Goal: Information Seeking & Learning: Learn about a topic

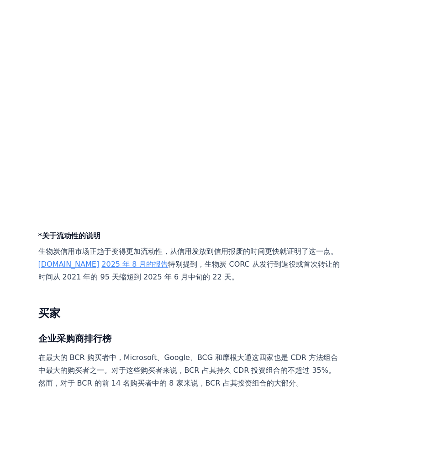
scroll to position [2960, 0]
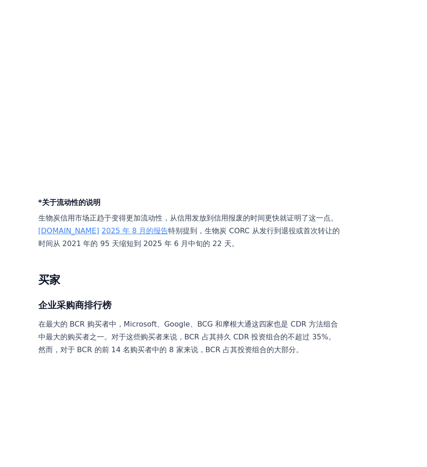
click at [147, 235] on link "2025 年 8 月的报告" at bounding box center [134, 230] width 67 height 9
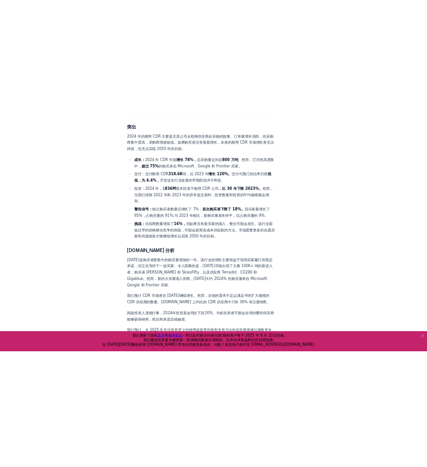
scroll to position [340, 0]
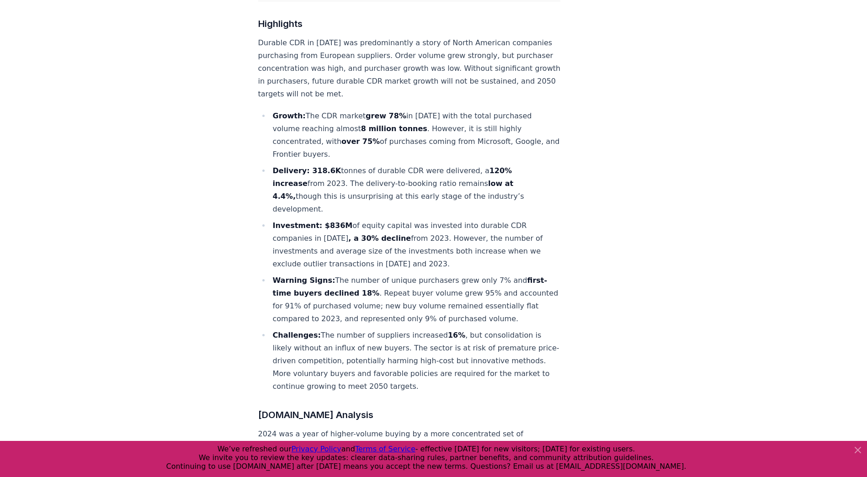
drag, startPoint x: 271, startPoint y: 83, endPoint x: 396, endPoint y: 128, distance: 132.8
click at [396, 128] on li "Growth: The CDR market grew 78% in 2024 with the total purchased volume reachin…" at bounding box center [415, 135] width 291 height 51
copy li "Growth: The CDR market grew 78% in 2024 with the total purchased volume reachin…"
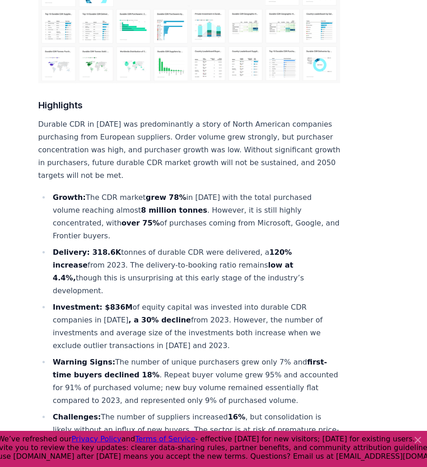
scroll to position [258, 0]
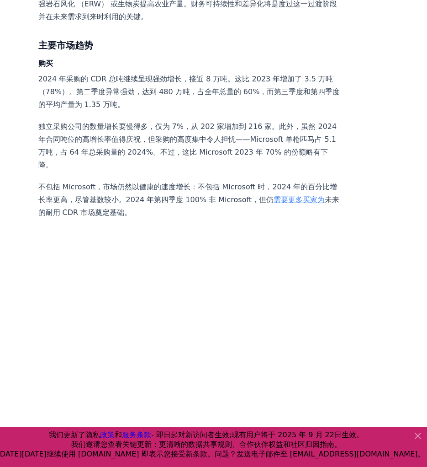
scroll to position [1152, 0]
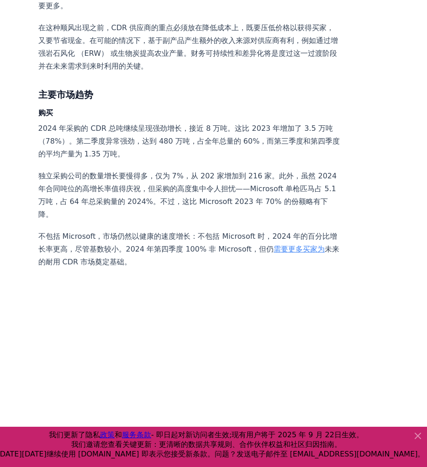
click at [223, 221] on p "独立采购公司的数量增长要慢得多，仅为 7%，从 202 家增加到 216 家。此外，虽然 2024 年合同吨位的高增长率值得庆祝，但采购的高度集中令人担忧——…" at bounding box center [189, 195] width 302 height 51
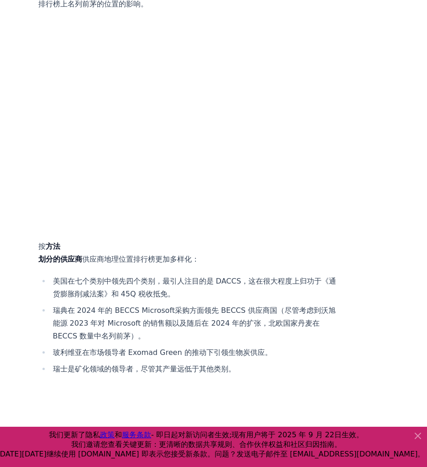
scroll to position [5968, 0]
drag, startPoint x: 126, startPoint y: 89, endPoint x: 239, endPoint y: 118, distance: 117.0
drag, startPoint x: 239, startPoint y: 118, endPoint x: 245, endPoint y: 133, distance: 16.0
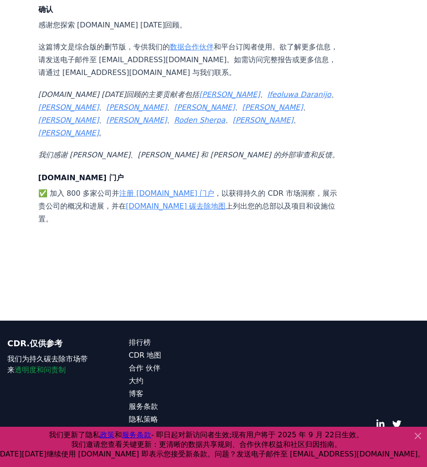
scroll to position [9709, 0]
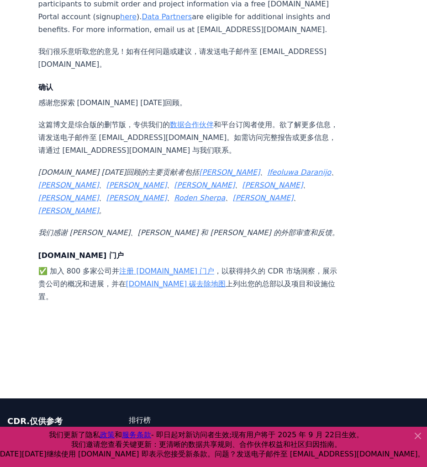
click at [191, 120] on link "数据合作伙伴" at bounding box center [192, 124] width 44 height 9
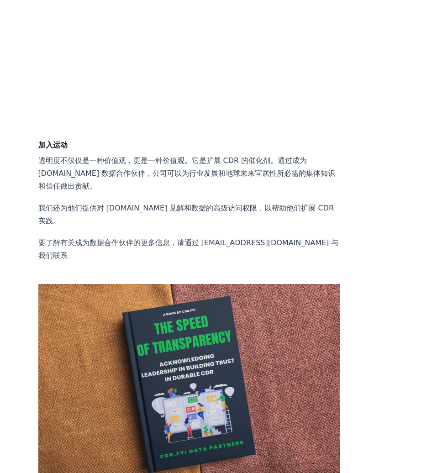
scroll to position [1449, 0]
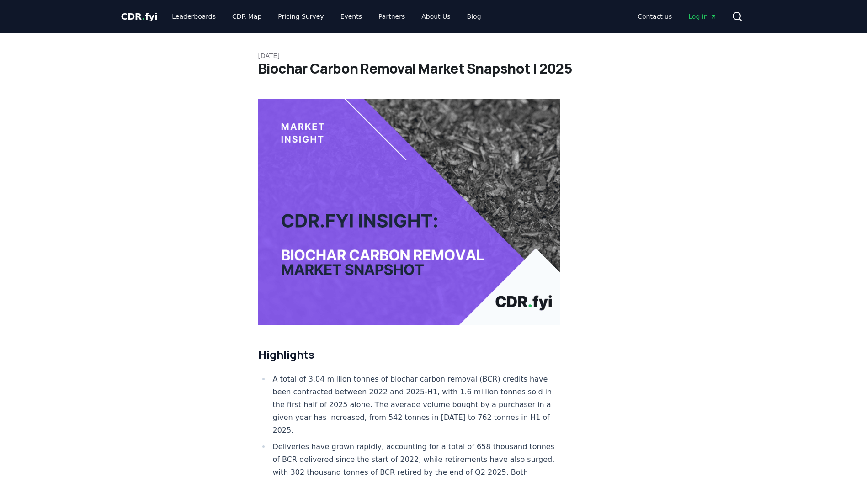
click at [469, 17] on link "Blog" at bounding box center [474, 16] width 29 height 16
click at [460, 17] on link "Blog" at bounding box center [474, 16] width 29 height 16
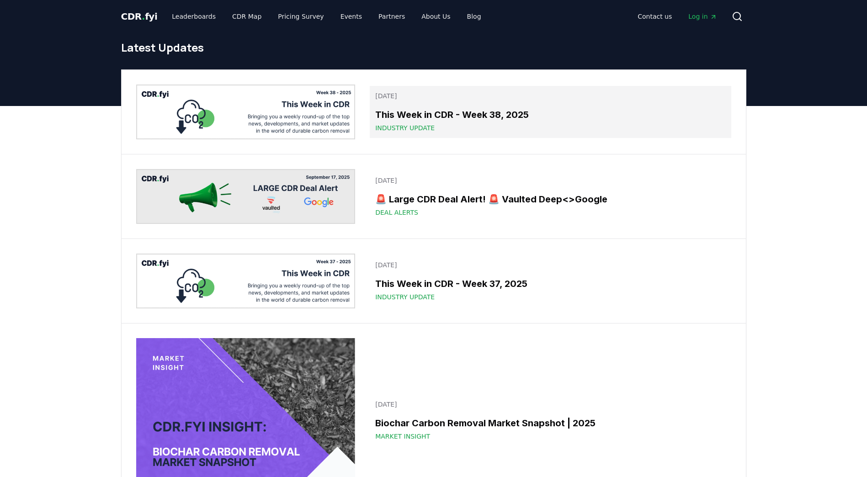
click at [474, 113] on h3 "This Week in CDR - Week 38, 2025" at bounding box center [550, 115] width 350 height 14
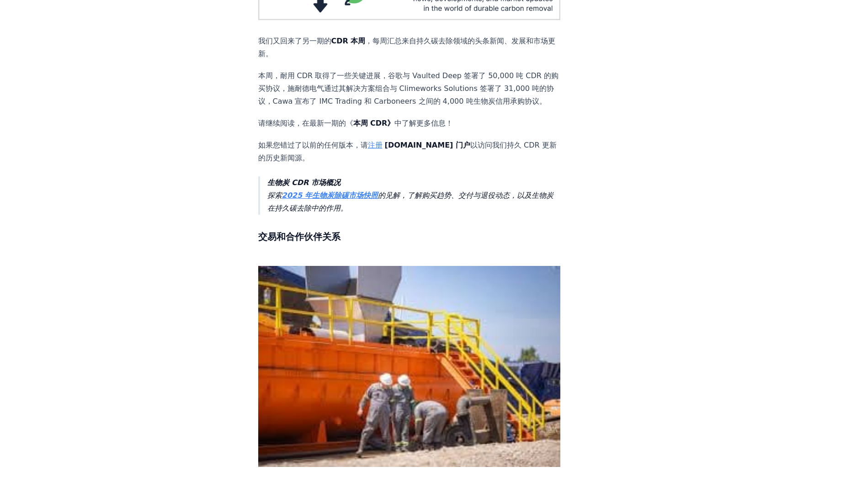
scroll to position [160, 0]
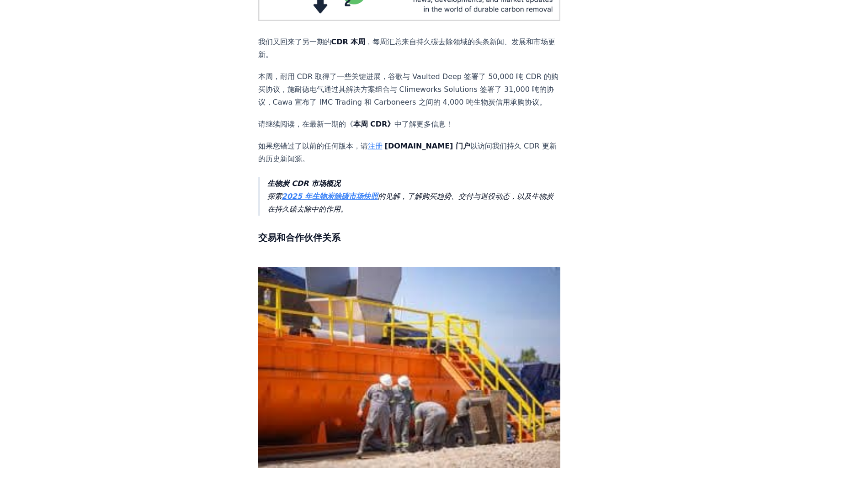
click at [376, 147] on link "注册" at bounding box center [375, 146] width 15 height 9
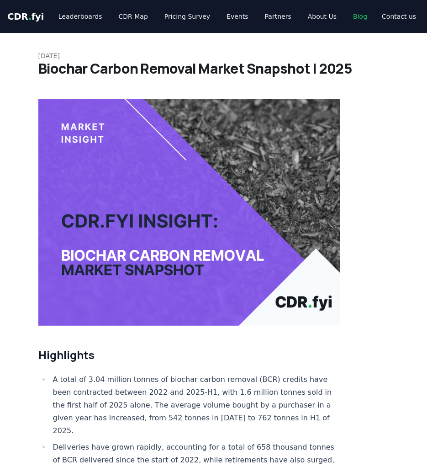
click at [346, 18] on link "Blog" at bounding box center [360, 16] width 29 height 16
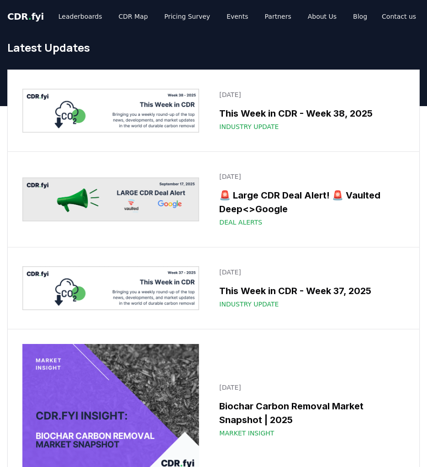
click at [264, 140] on div "September 19, 2025 This Week in CDR - Week 38, 2025 Industry Update" at bounding box center [214, 110] width 412 height 81
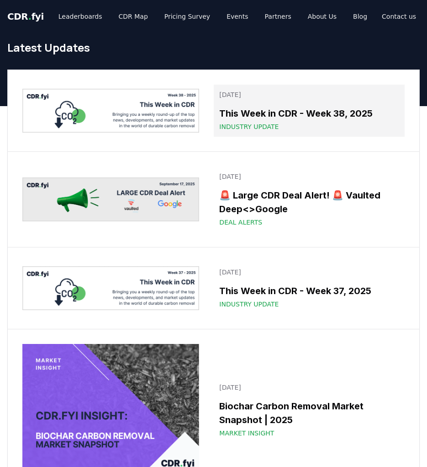
click at [299, 119] on h3 "This Week in CDR - Week 38, 2025" at bounding box center [309, 113] width 180 height 14
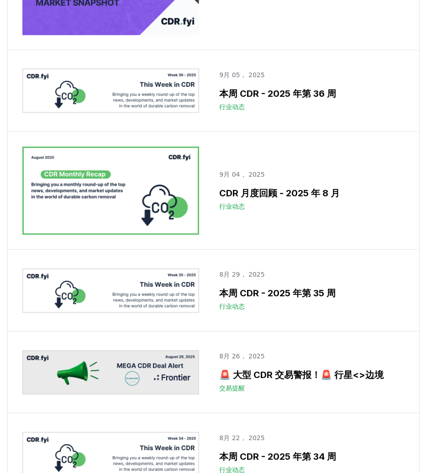
scroll to position [476, 0]
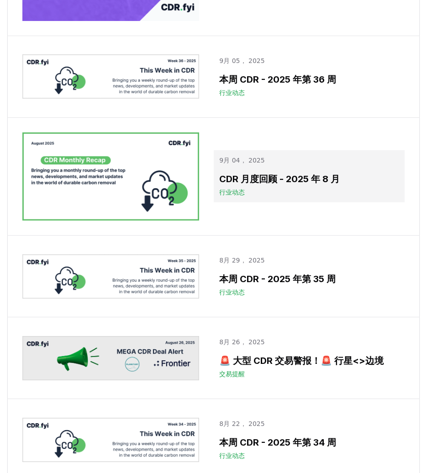
click at [327, 186] on h3 "CDR 月度回顾 - 2025 年 8 月" at bounding box center [309, 179] width 180 height 14
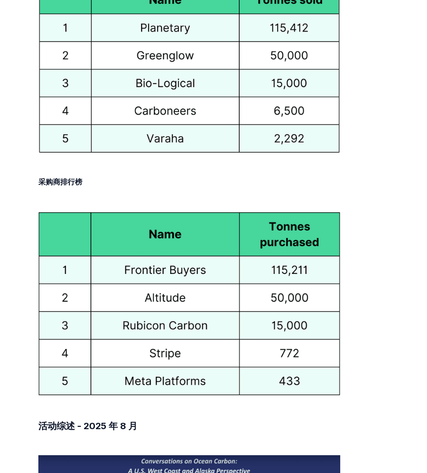
scroll to position [4359, 0]
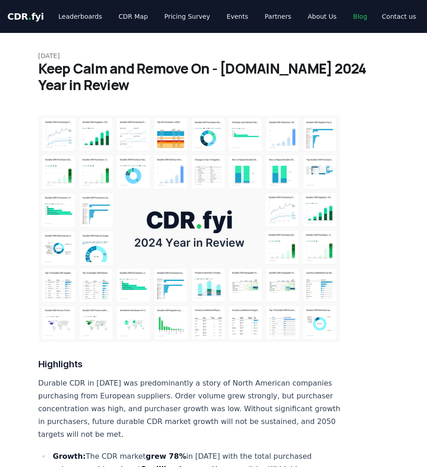
click at [346, 21] on link "Blog" at bounding box center [360, 16] width 29 height 16
click at [346, 15] on link "Blog" at bounding box center [360, 16] width 29 height 16
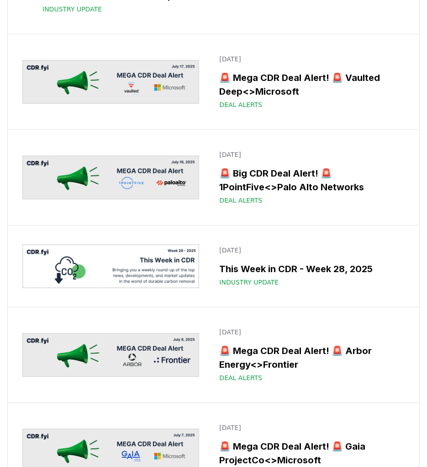
scroll to position [1345, 0]
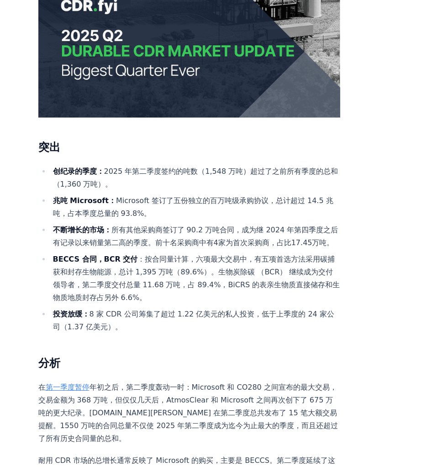
scroll to position [26, 0]
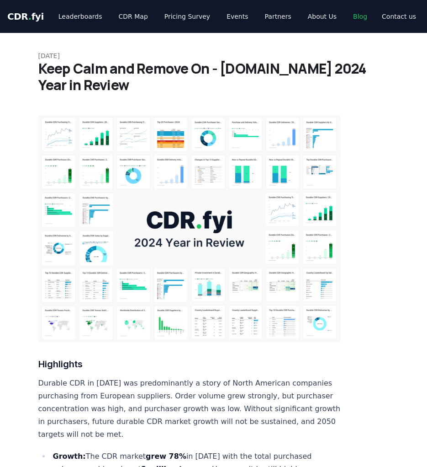
click at [348, 17] on link "Blog" at bounding box center [360, 16] width 29 height 16
click at [347, 18] on link "Blog" at bounding box center [360, 16] width 29 height 16
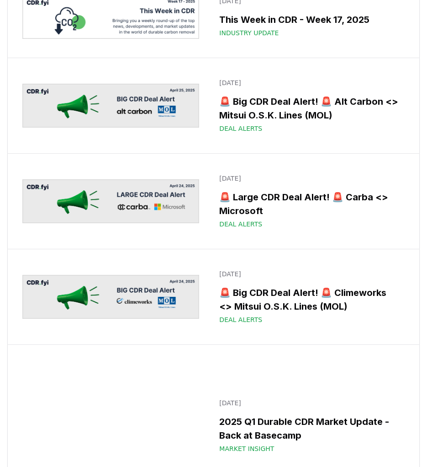
scroll to position [3739, 0]
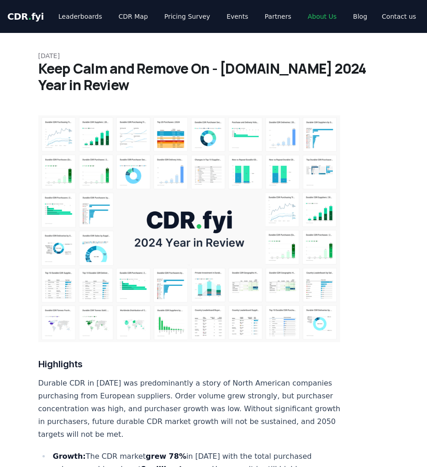
click at [309, 22] on link "About Us" at bounding box center [322, 16] width 43 height 16
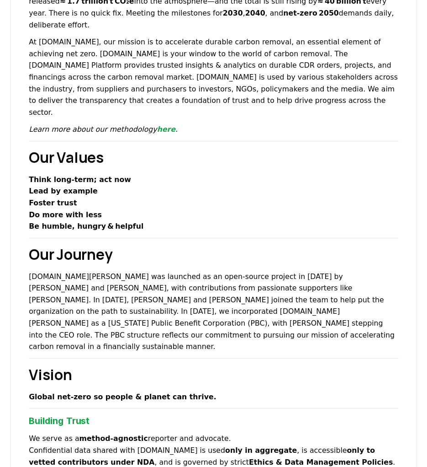
scroll to position [123, 0]
